Goal: Information Seeking & Learning: Learn about a topic

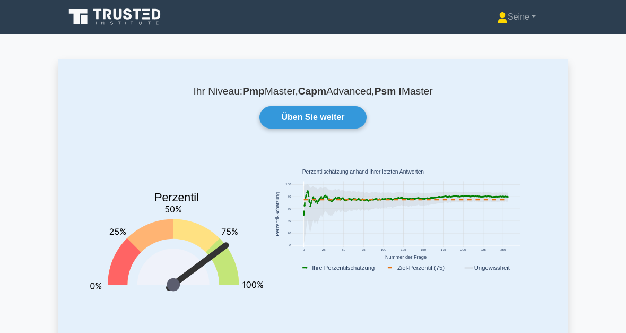
click at [114, 18] on icon at bounding box center [116, 17] width 102 height 20
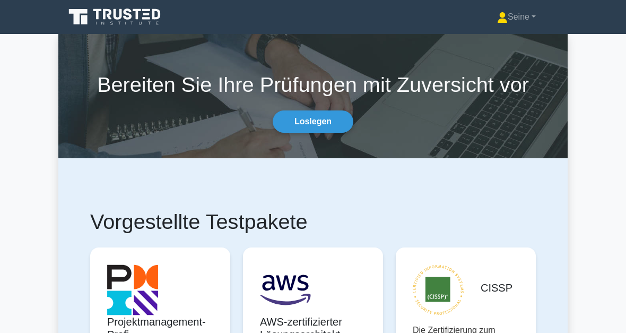
click at [332, 123] on link "Loslegen" at bounding box center [313, 121] width 81 height 22
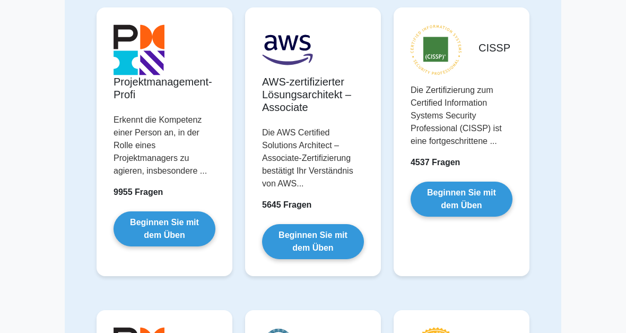
scroll to position [115, 0]
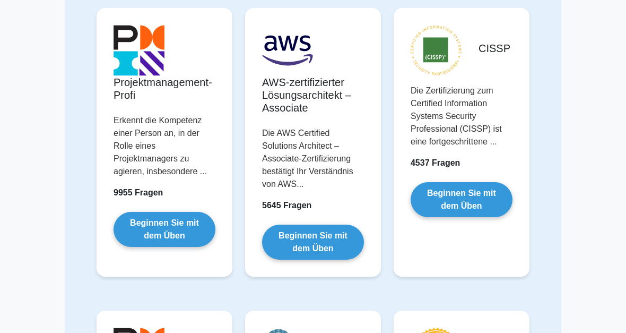
click at [169, 244] on link "Beginnen Sie mit dem Üben" at bounding box center [165, 229] width 102 height 35
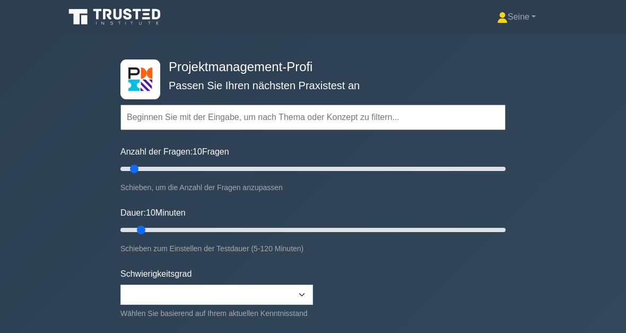
click at [522, 28] on link "Seine" at bounding box center [517, 16] width 90 height 21
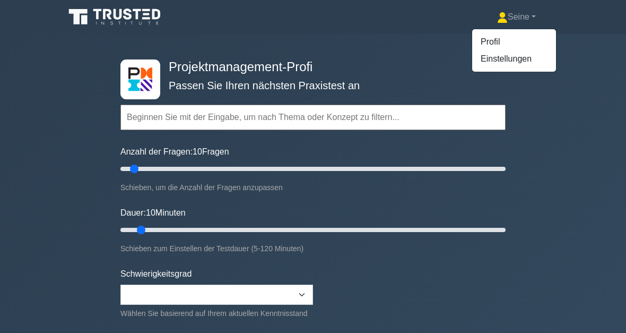
click at [487, 42] on link "Profil" at bounding box center [514, 41] width 84 height 17
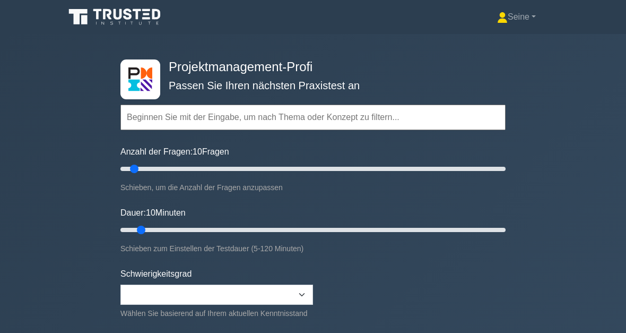
click at [513, 21] on font "Seine" at bounding box center [519, 16] width 22 height 9
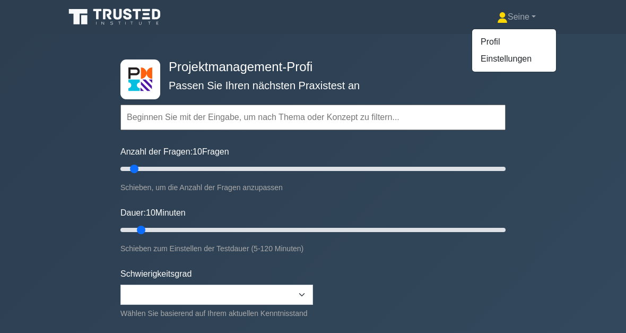
click at [523, 23] on link "Seine" at bounding box center [517, 16] width 90 height 21
